Goal: Information Seeking & Learning: Learn about a topic

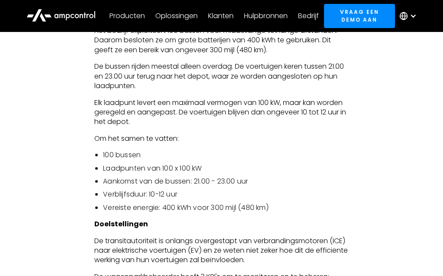
scroll to position [1853, 0]
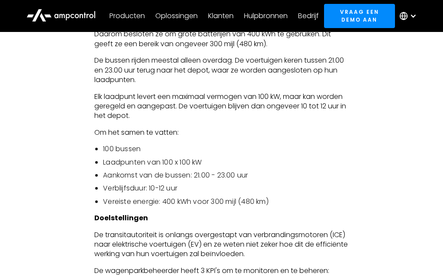
click at [347, 213] on div "In de afgelopen jaren is de elektrificatie van voertuigen aanzienlijk toegenome…" at bounding box center [221, 61] width 254 height 2997
click at [392, 177] on div "In de afgelopen jaren is de elektrificatie van voertuigen aanzienlijk toegenome…" at bounding box center [221, 70] width 407 height 3014
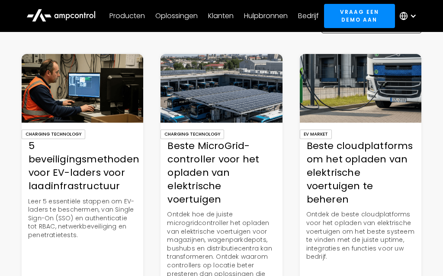
scroll to position [3464, 0]
click at [369, 174] on div "Beste cloudplatforms om het opladen van elektrische voertuigen te beheren" at bounding box center [359, 173] width 121 height 67
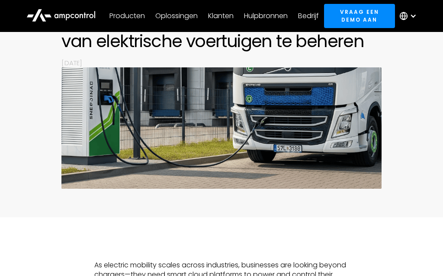
scroll to position [112, 0]
